Goal: Task Accomplishment & Management: Manage account settings

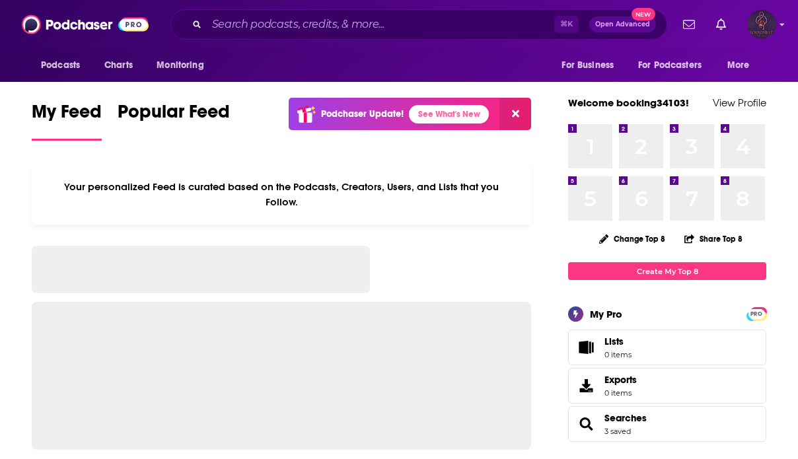
click at [768, 16] on img "Logged in as booking34103" at bounding box center [761, 24] width 29 height 29
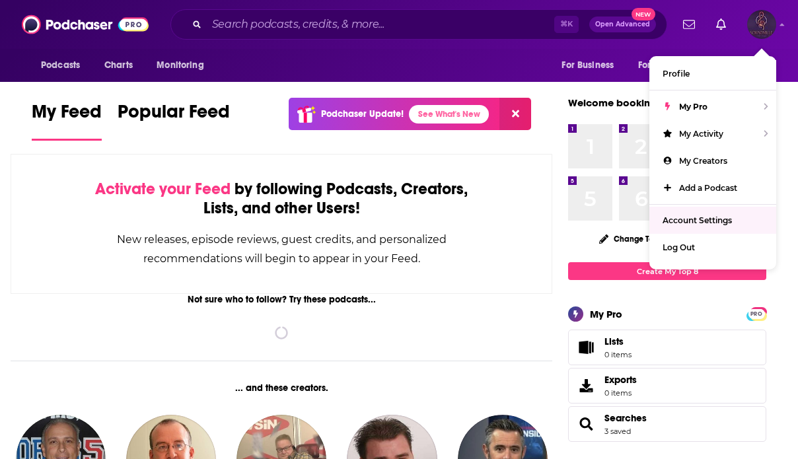
click at [697, 217] on span "Account Settings" at bounding box center [696, 220] width 69 height 10
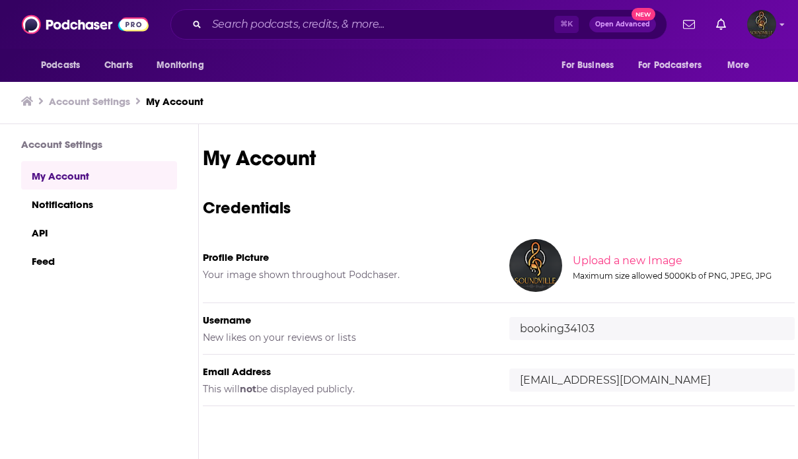
scroll to position [50, 0]
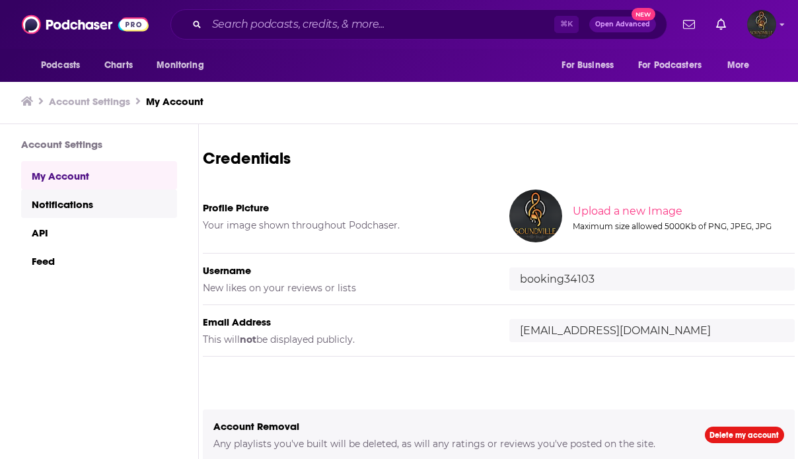
click at [51, 208] on link "Notifications" at bounding box center [99, 204] width 156 height 28
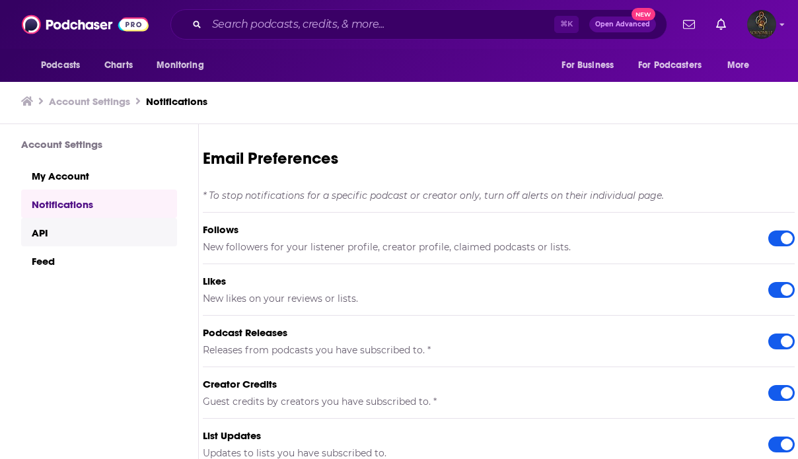
click at [40, 232] on link "API" at bounding box center [99, 232] width 156 height 28
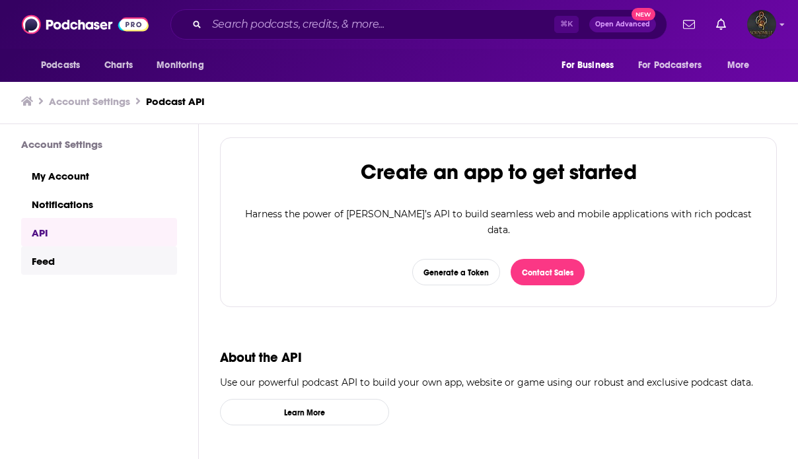
click at [49, 265] on link "Feed" at bounding box center [99, 260] width 156 height 28
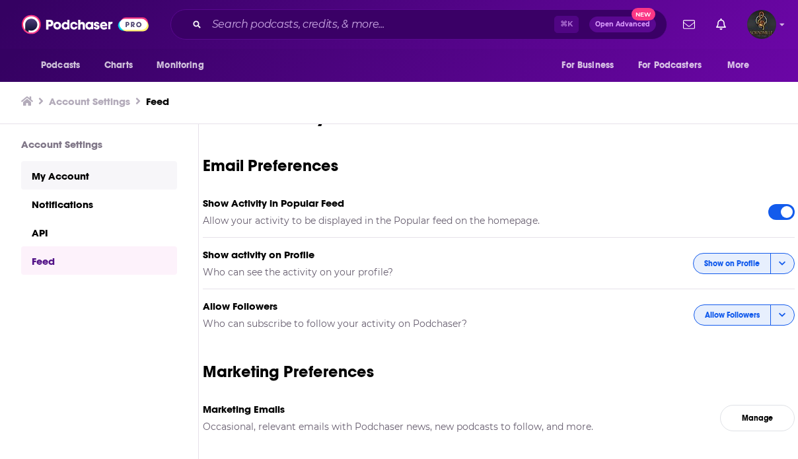
click at [59, 164] on link "My Account" at bounding box center [99, 175] width 156 height 28
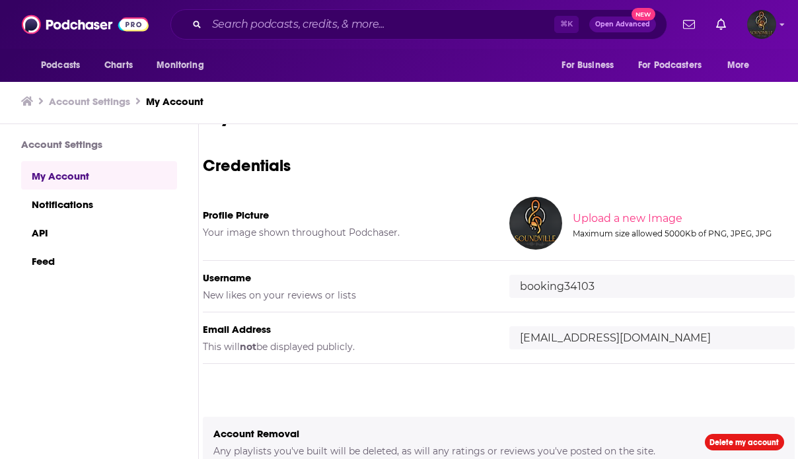
scroll to position [1, 0]
